Goal: Task Accomplishment & Management: Manage account settings

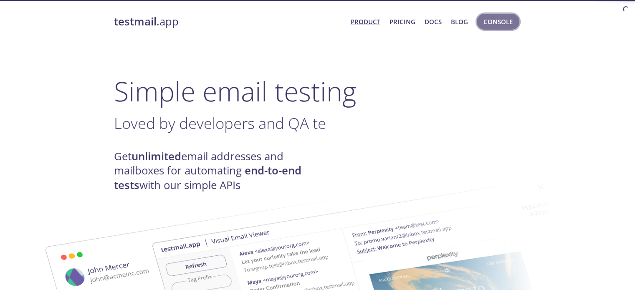
click at [498, 25] on span "Console" at bounding box center [497, 21] width 29 height 11
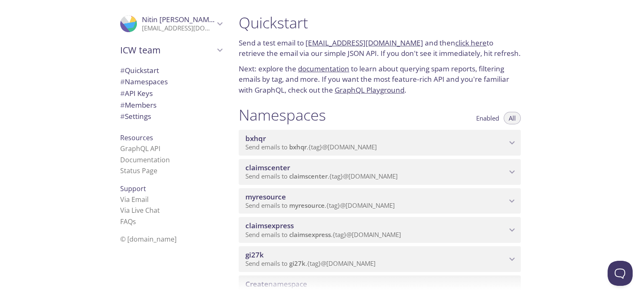
drag, startPoint x: 370, startPoint y: 173, endPoint x: 377, endPoint y: 173, distance: 6.7
click at [370, 173] on span "Send emails to claimscenter . {tag} @[DOMAIN_NAME]" at bounding box center [321, 176] width 152 height 8
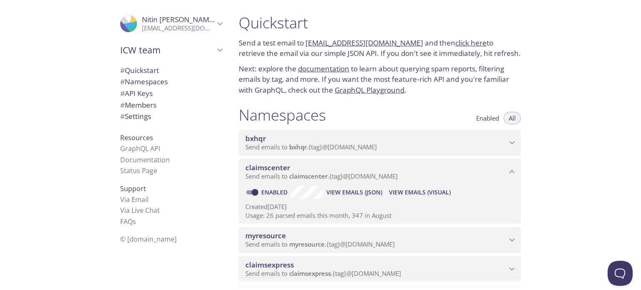
click at [415, 192] on span "View Emails (Visual)" at bounding box center [420, 192] width 62 height 10
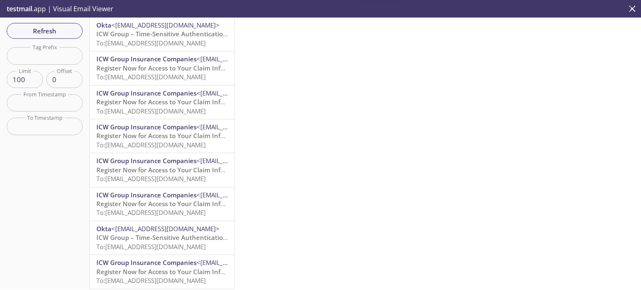
click at [165, 35] on span "ICW Group – Time-Sensitive Authentication Code" at bounding box center [170, 34] width 148 height 8
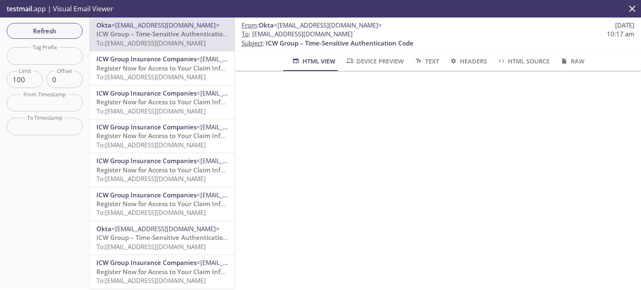
drag, startPoint x: 403, startPoint y: 33, endPoint x: 252, endPoint y: 38, distance: 151.5
click at [252, 38] on span "To : [EMAIL_ADDRESS][DOMAIN_NAME]" at bounding box center [297, 34] width 111 height 9
copy span "[EMAIL_ADDRESS][DOMAIN_NAME]"
click at [58, 35] on span "Refresh" at bounding box center [44, 30] width 63 height 11
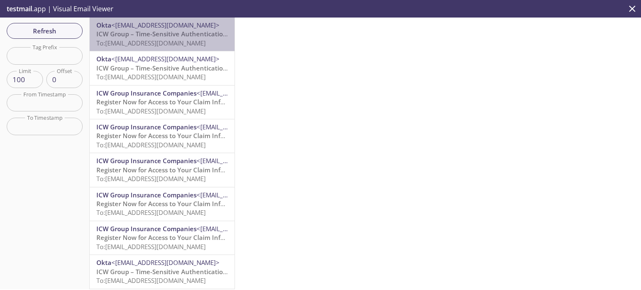
click at [182, 39] on span "To: [EMAIL_ADDRESS][DOMAIN_NAME]" at bounding box center [150, 43] width 109 height 8
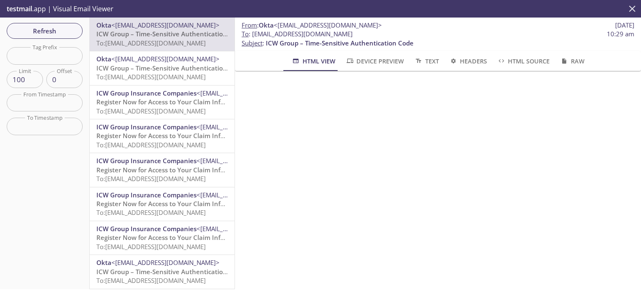
click at [634, 9] on icon "close" at bounding box center [632, 8] width 11 height 11
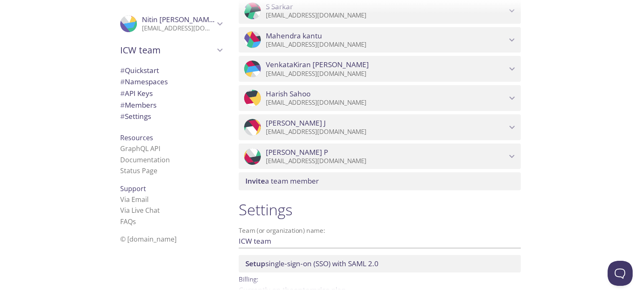
scroll to position [943, 0]
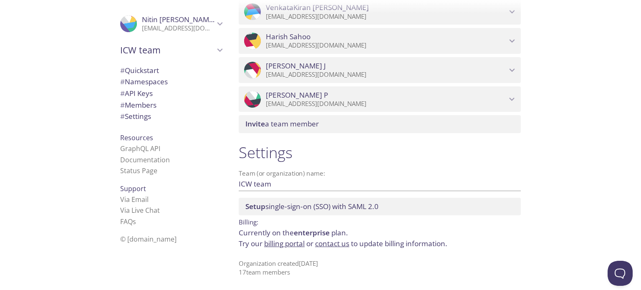
click at [299, 121] on span "Invite a team member" at bounding box center [281, 124] width 73 height 10
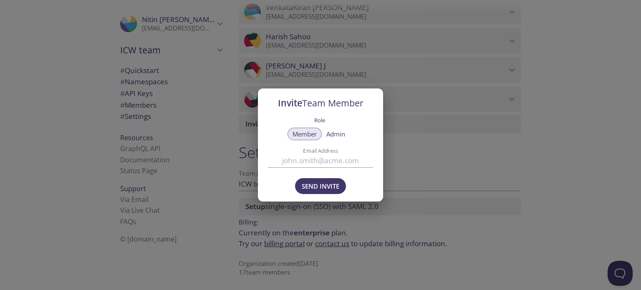
click at [312, 159] on input "Email Address" at bounding box center [320, 161] width 105 height 14
paste input "[EMAIL_ADDRESS][DOMAIN_NAME]"
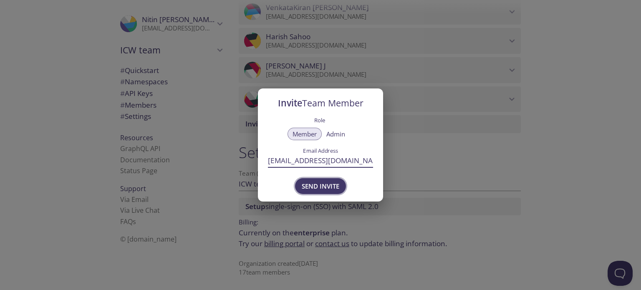
type input "[EMAIL_ADDRESS][DOMAIN_NAME]"
click at [326, 187] on span "Send Invite" at bounding box center [321, 186] width 38 height 11
